Goal: Task Accomplishment & Management: Use online tool/utility

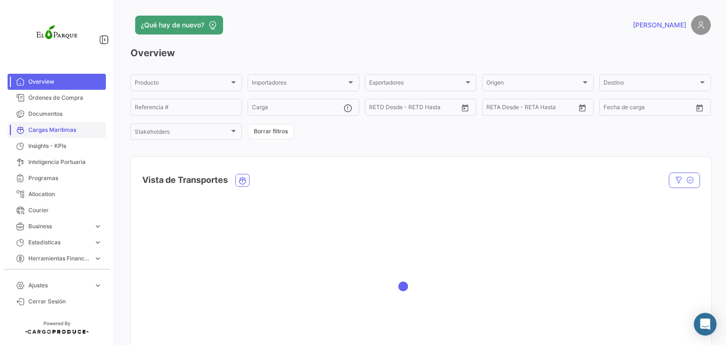
click at [55, 129] on span "Cargas Marítimas" at bounding box center [65, 130] width 74 height 9
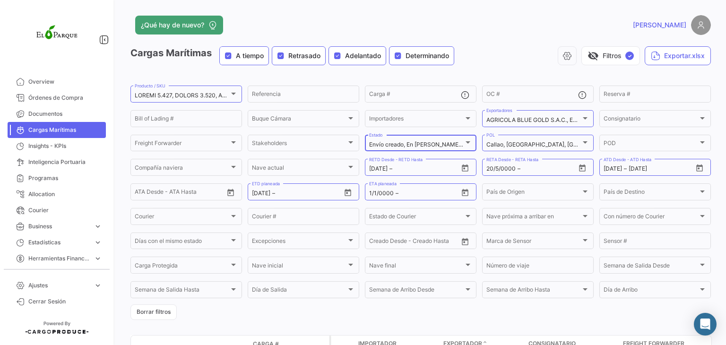
click at [465, 142] on div at bounding box center [467, 142] width 5 height 2
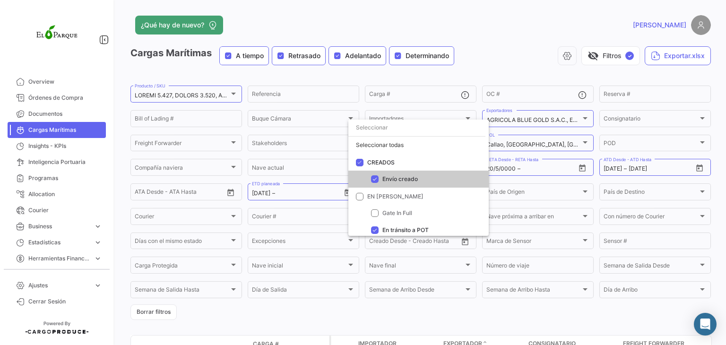
click at [479, 323] on div at bounding box center [363, 172] width 726 height 345
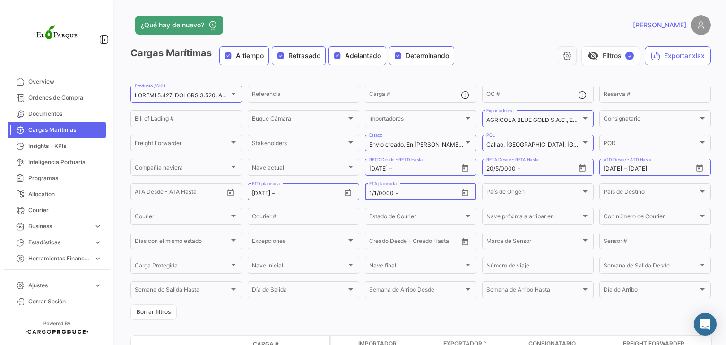
click at [404, 195] on input "text" at bounding box center [421, 193] width 43 height 7
drag, startPoint x: 393, startPoint y: 197, endPoint x: 354, endPoint y: 197, distance: 38.8
click at [0, 0] on div "Producto / SKU Referencia Carga # OC # Reserva # Bill of Lading # Buque Cámara …" at bounding box center [0, 0] width 0 height 0
drag, startPoint x: 366, startPoint y: 194, endPoint x: 405, endPoint y: 195, distance: 39.2
click at [405, 195] on div "1/1/0000 1/1/0000 – ETA planeada" at bounding box center [421, 191] width 112 height 18
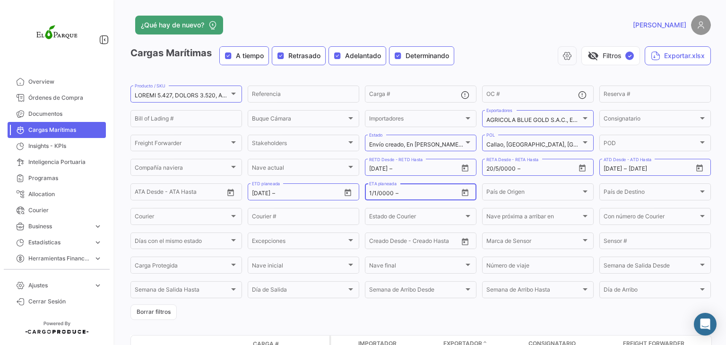
drag, startPoint x: 368, startPoint y: 195, endPoint x: 393, endPoint y: 198, distance: 25.7
click at [393, 197] on div "1/1/0000 1/1/0000 –" at bounding box center [413, 193] width 89 height 7
click at [486, 170] on input "20/5/0000" at bounding box center [500, 168] width 29 height 7
drag, startPoint x: 483, startPoint y: 170, endPoint x: 539, endPoint y: 170, distance: 55.3
click at [539, 170] on div "20/5/0000 20/5/0000 –" at bounding box center [530, 168] width 89 height 7
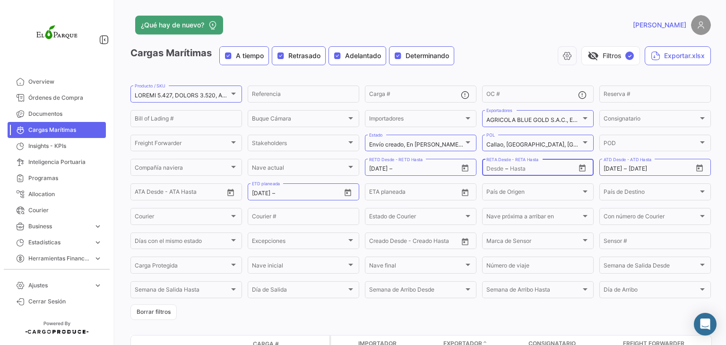
click at [539, 171] on input "text" at bounding box center [531, 168] width 43 height 7
click at [718, 186] on div "¿Qué hay de nuevo? [PERSON_NAME] Marítimas A tiempo Retrasado Adelantado Determ…" at bounding box center [420, 172] width 611 height 345
click at [673, 63] on button "Exportar.xlsx" at bounding box center [678, 55] width 66 height 19
